Goal: Task Accomplishment & Management: Use online tool/utility

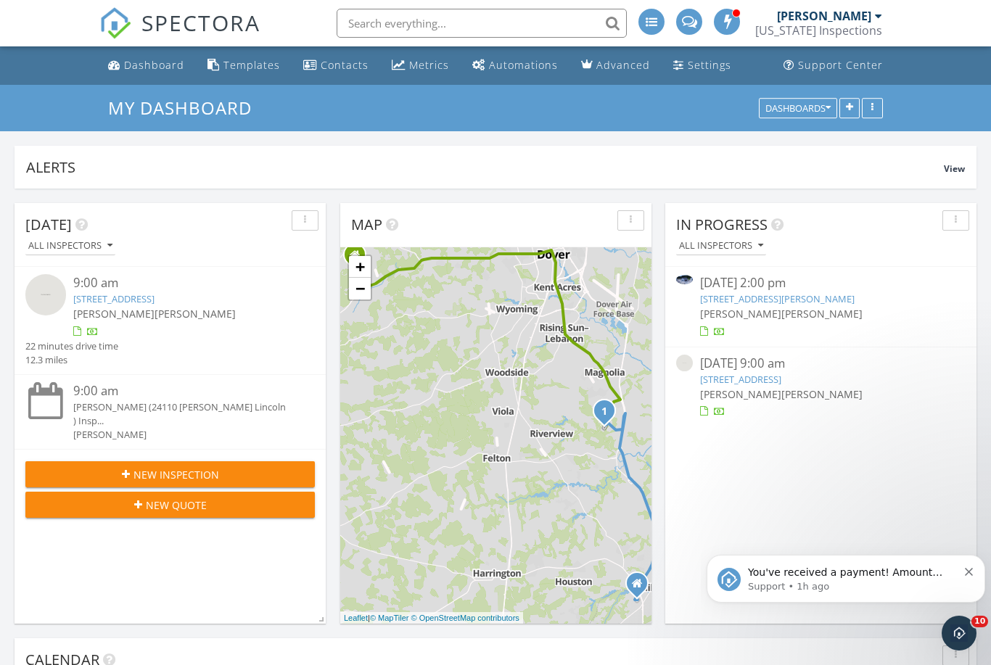
click at [807, 367] on div "09/29/25 9:00 am" at bounding box center [821, 364] width 242 height 18
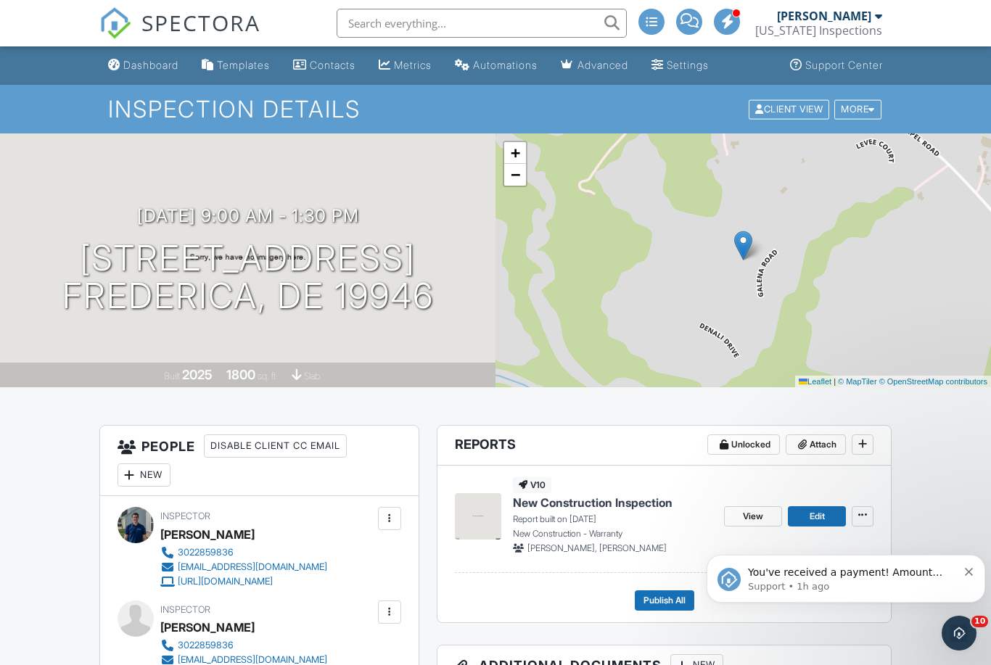
click at [865, 512] on icon at bounding box center [862, 515] width 9 height 10
click at [865, 444] on icon at bounding box center [862, 444] width 9 height 10
click at [974, 573] on button "Dismiss notification" at bounding box center [969, 570] width 9 height 12
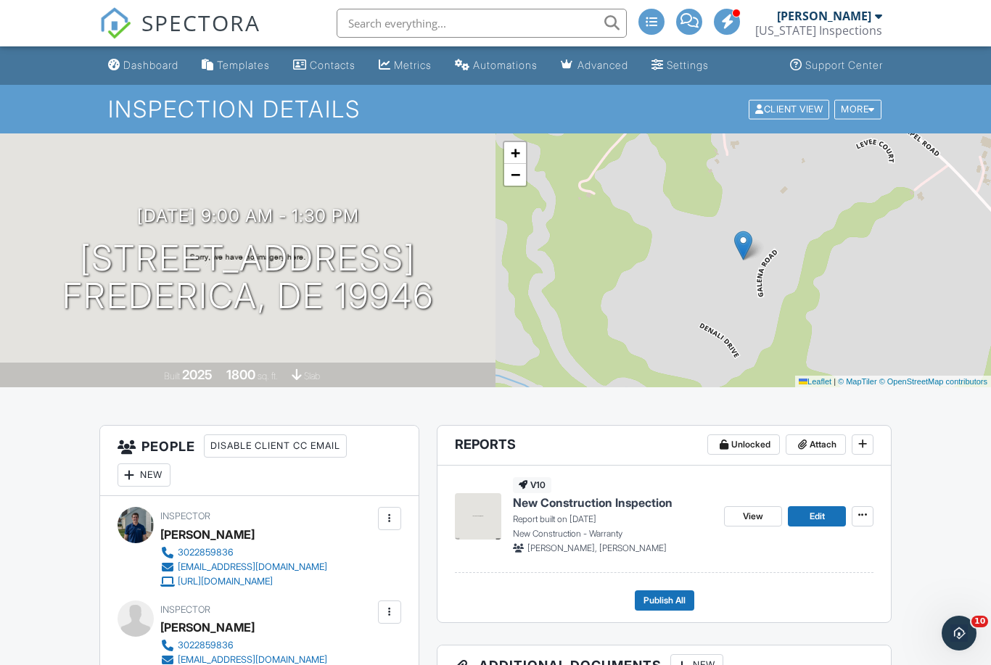
click at [858, 442] on icon at bounding box center [862, 444] width 9 height 10
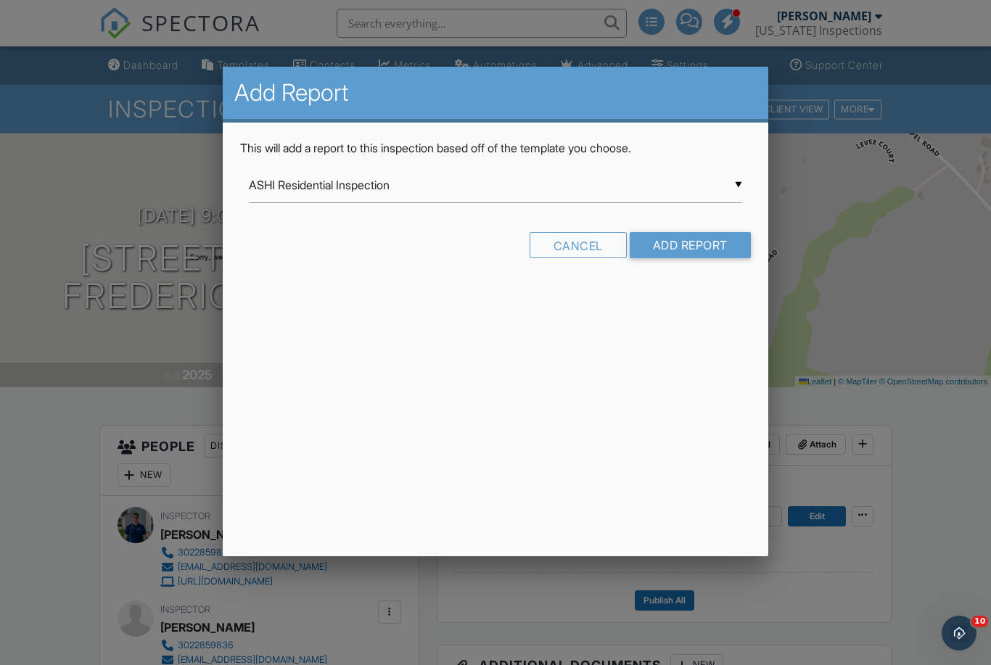
click at [930, 530] on div at bounding box center [495, 342] width 991 height 831
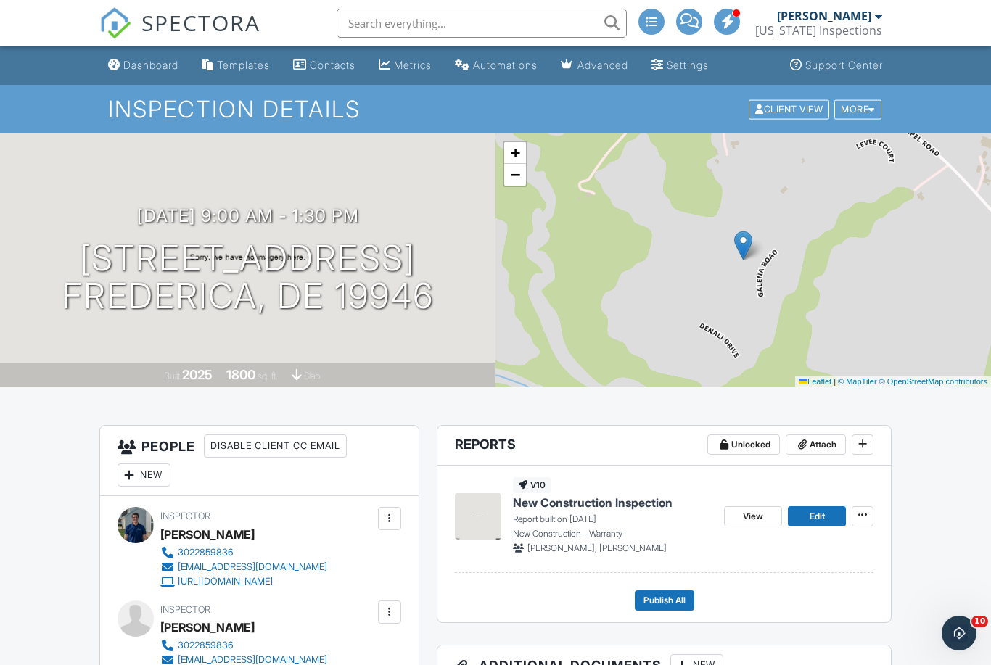
click at [860, 516] on icon at bounding box center [862, 515] width 9 height 10
click at [803, 615] on span "Delete Report" at bounding box center [777, 622] width 64 height 15
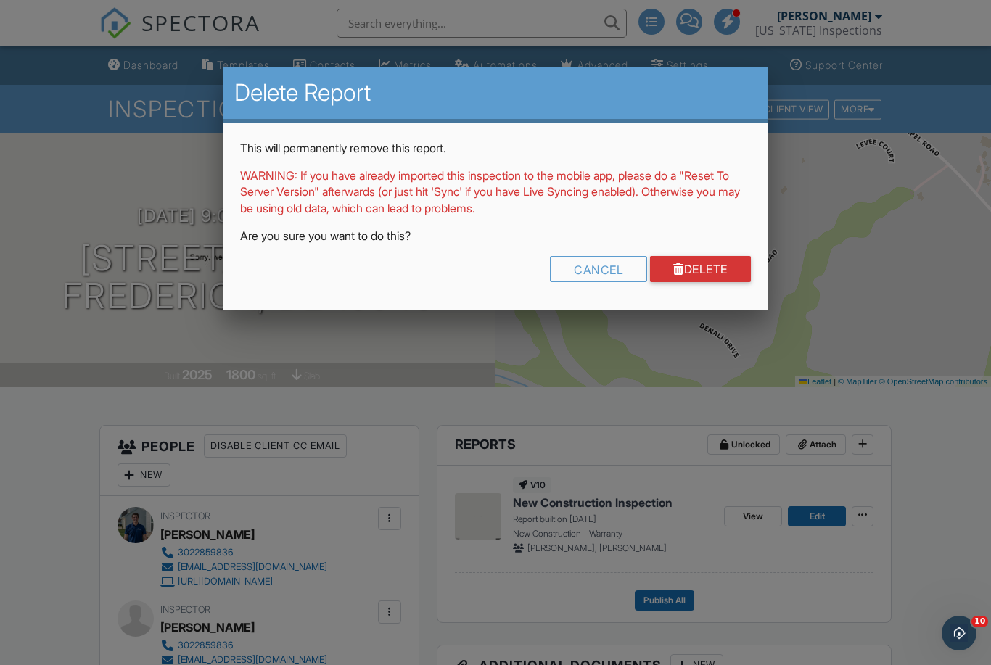
click at [719, 274] on link "Delete" at bounding box center [700, 269] width 101 height 26
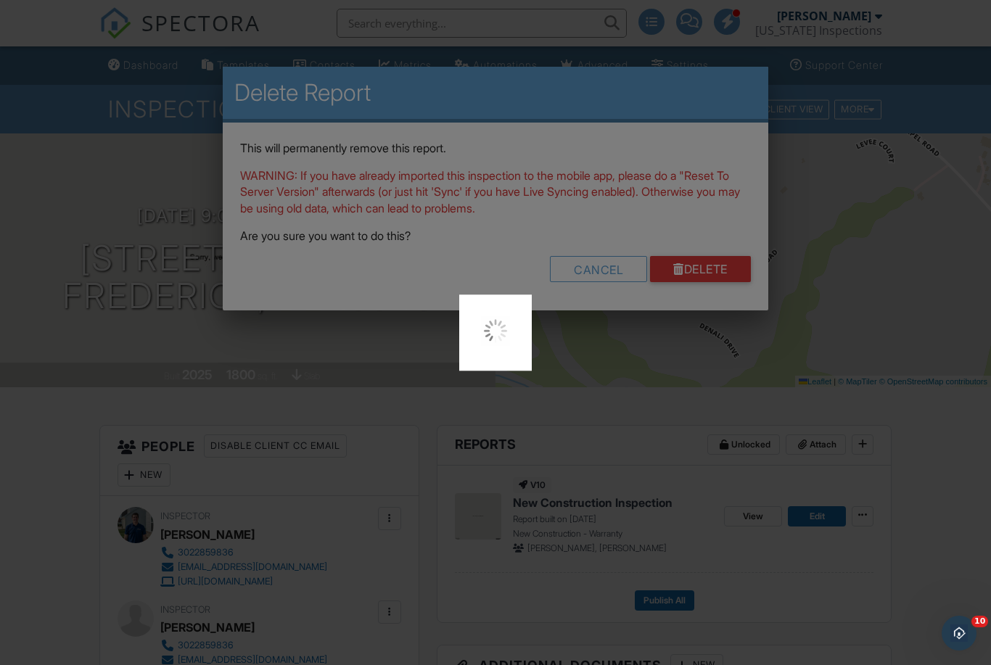
click at [720, 235] on div at bounding box center [495, 332] width 991 height 665
click at [704, 261] on div at bounding box center [495, 332] width 991 height 665
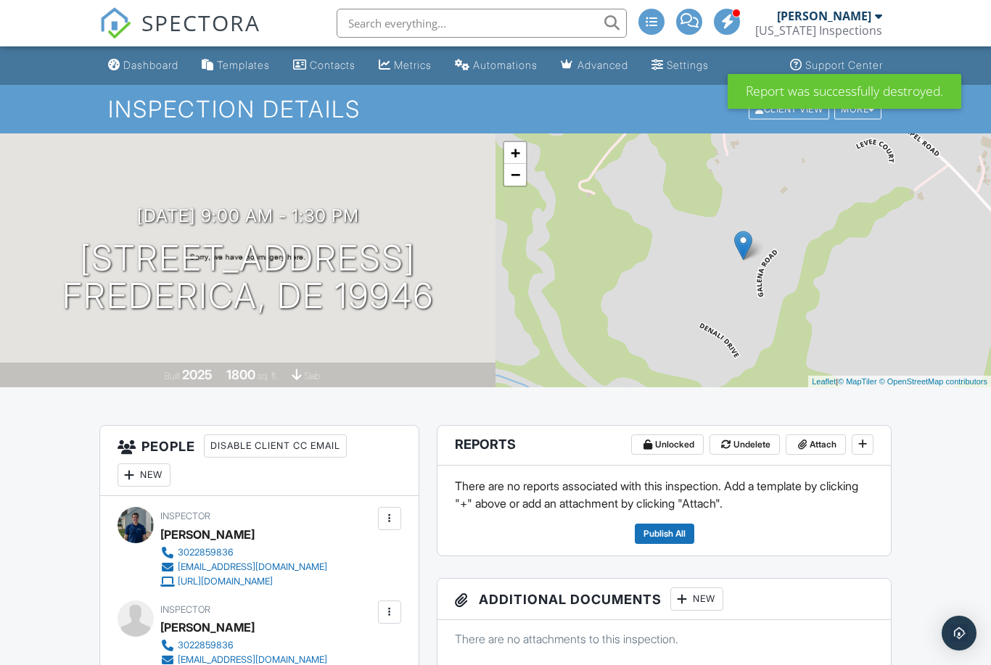
click at [863, 445] on icon at bounding box center [862, 444] width 9 height 10
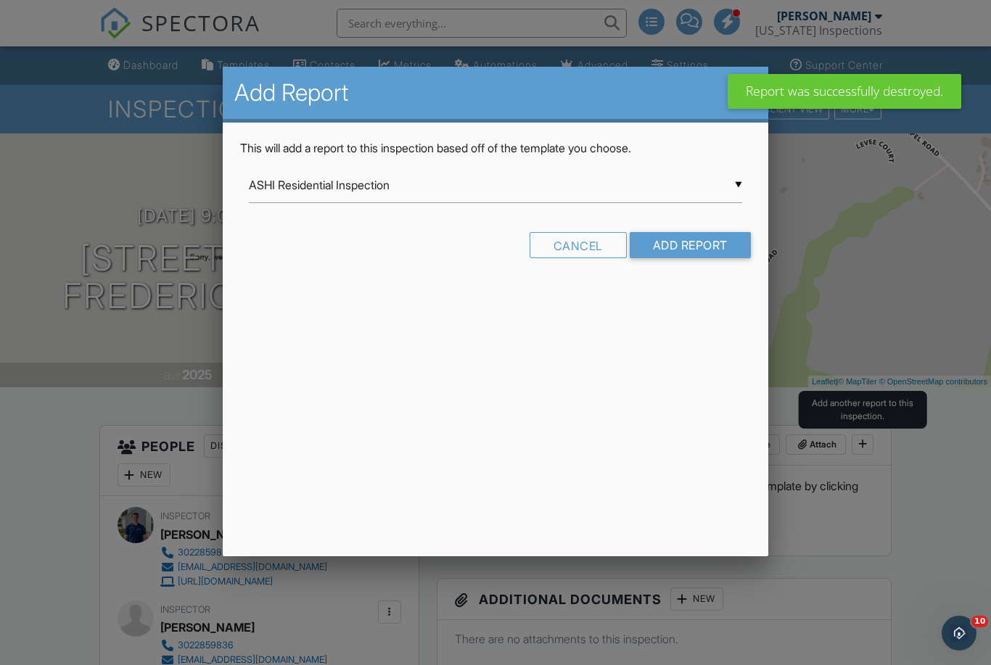
click at [653, 184] on input "ASHI Residential Inspection" at bounding box center [495, 186] width 493 height 36
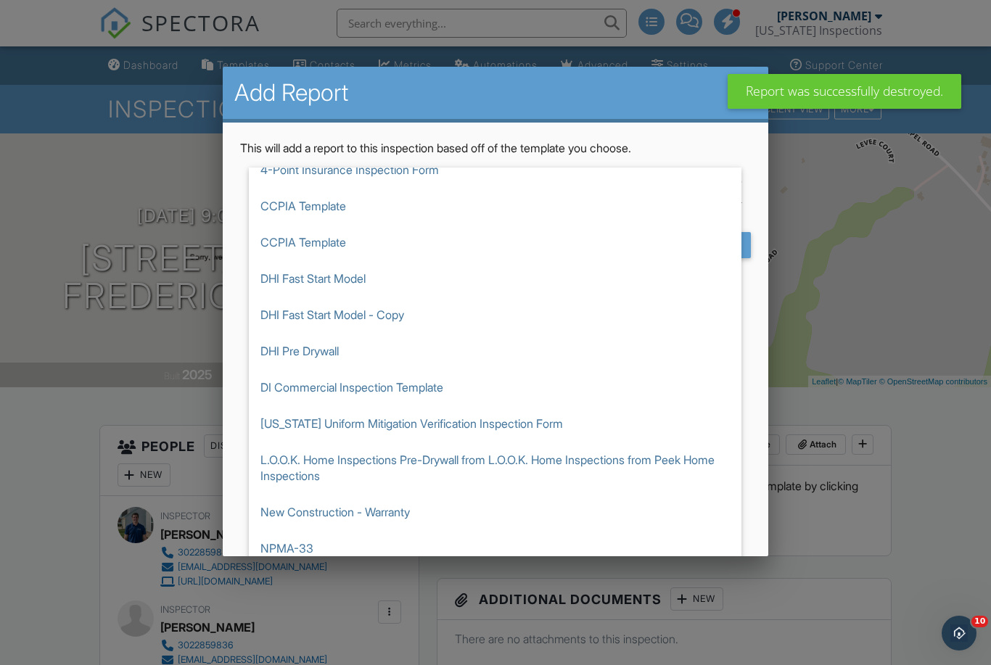
scroll to position [395, 0]
click at [398, 512] on span "New Construction - Warranty" at bounding box center [495, 512] width 493 height 36
type input "New Construction - Warranty"
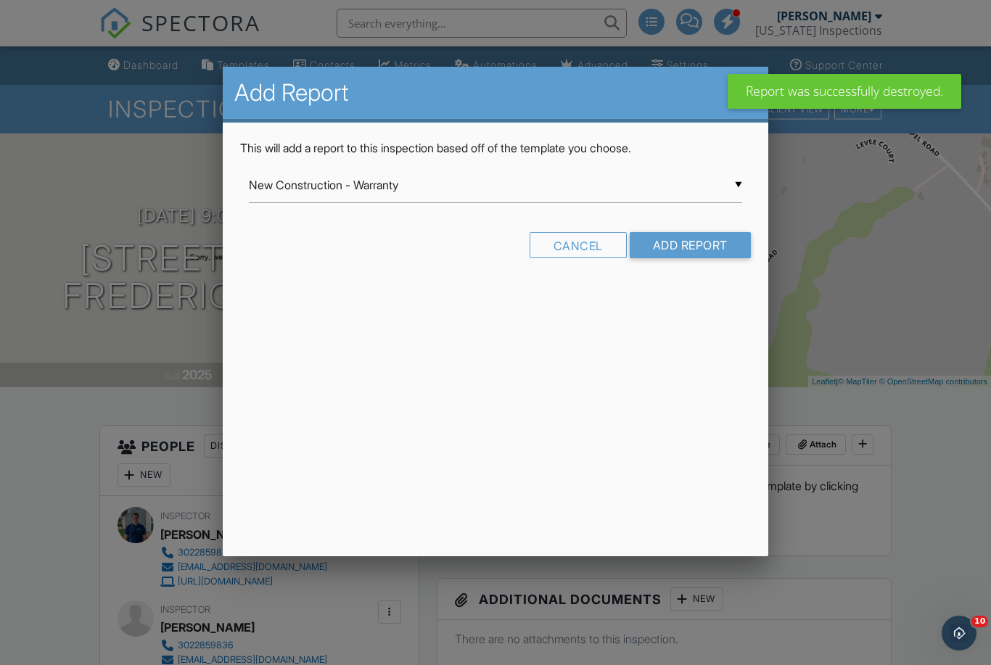
click at [686, 247] on input "Add Report" at bounding box center [690, 245] width 121 height 26
